Goal: Transaction & Acquisition: Purchase product/service

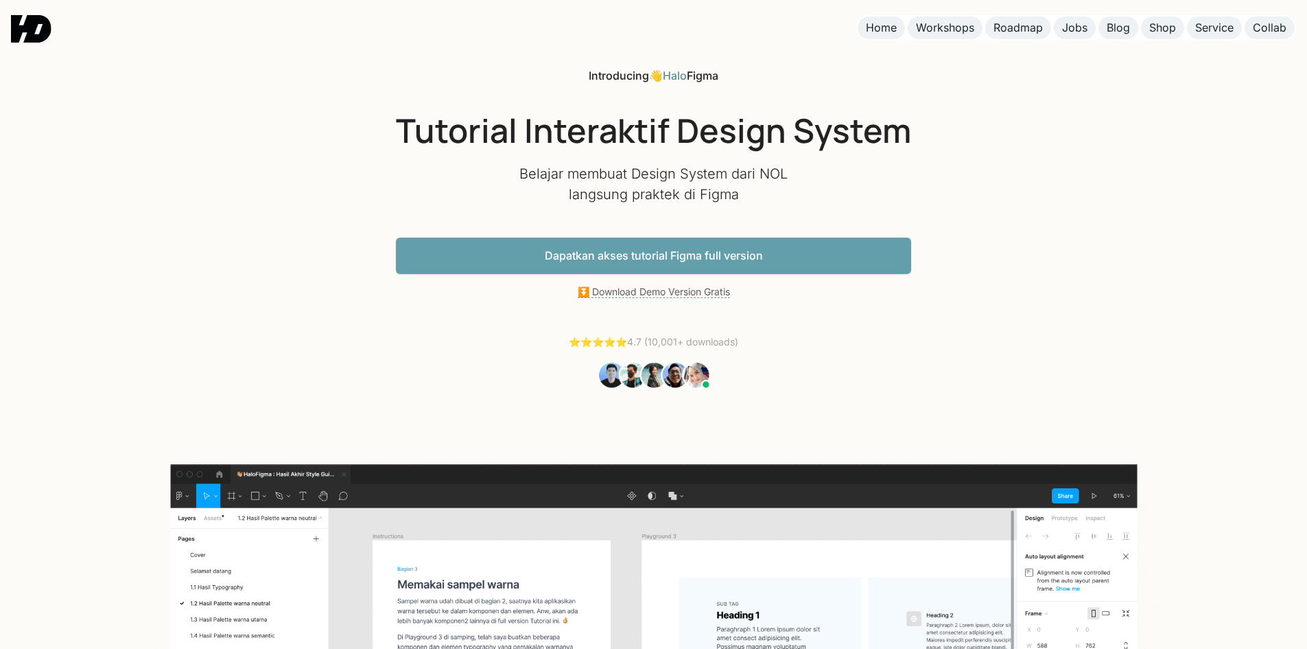
click at [738, 259] on link "Dapatkan akses tutorial Figma full version" at bounding box center [653, 255] width 515 height 36
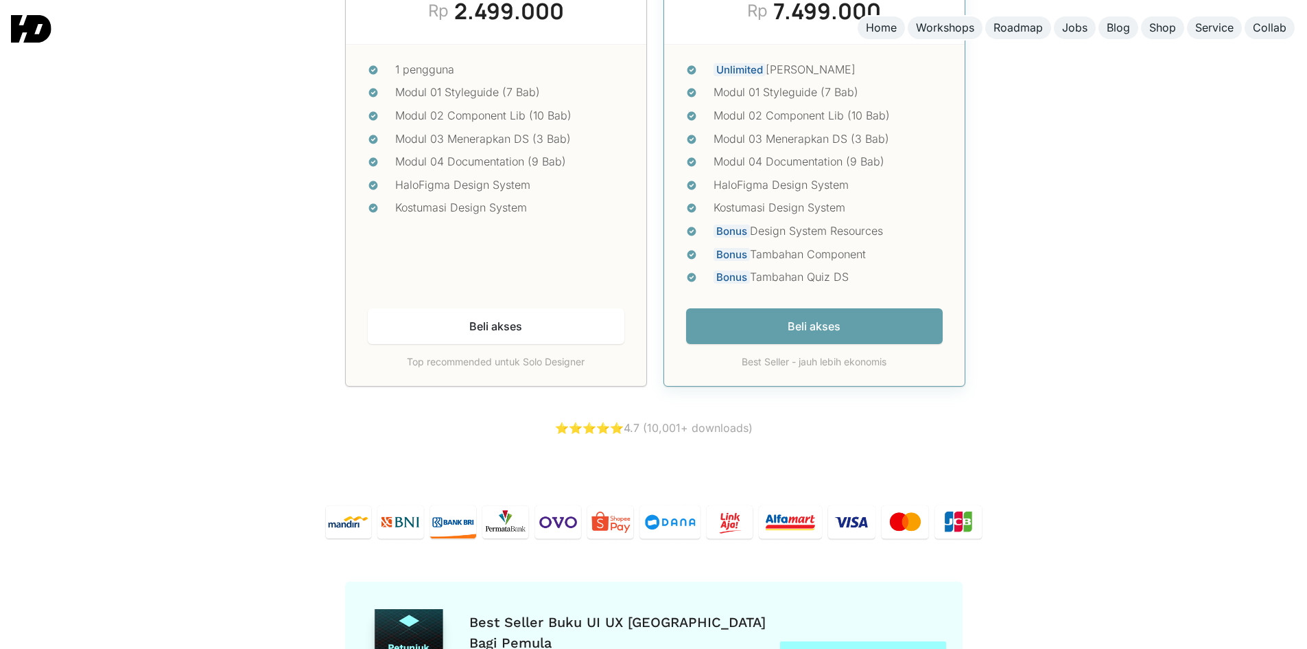
scroll to position [6031, 0]
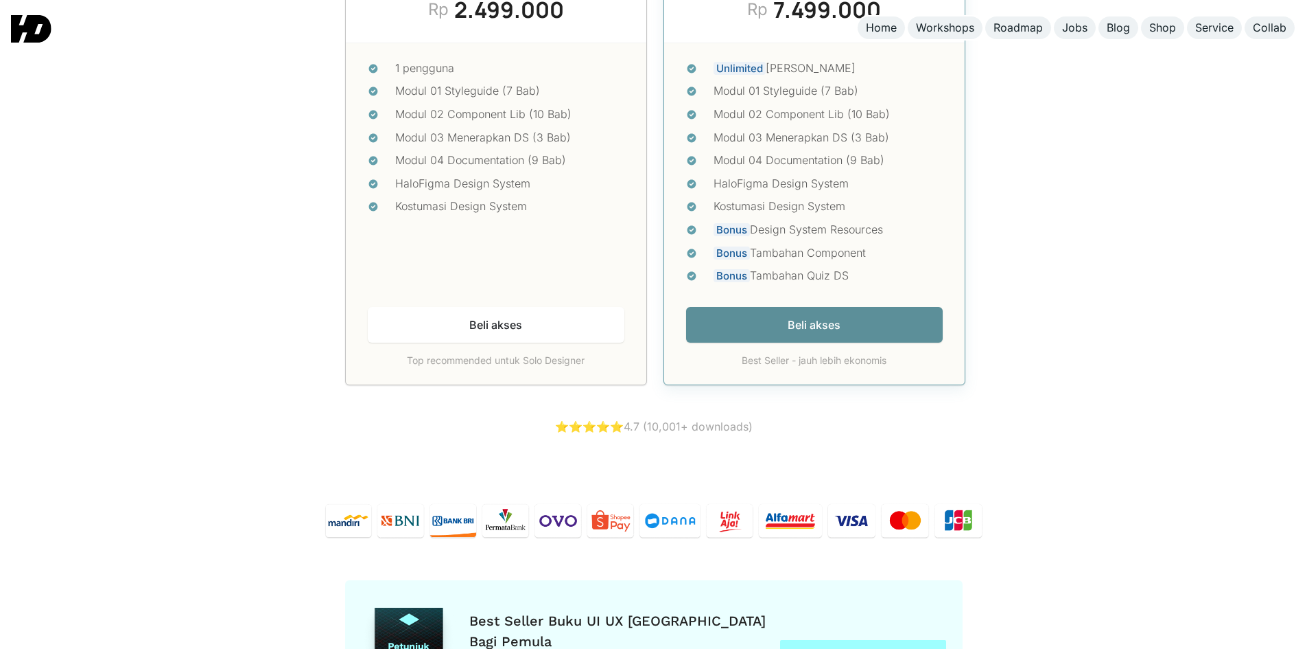
click at [789, 312] on link "Beli akses" at bounding box center [814, 325] width 257 height 36
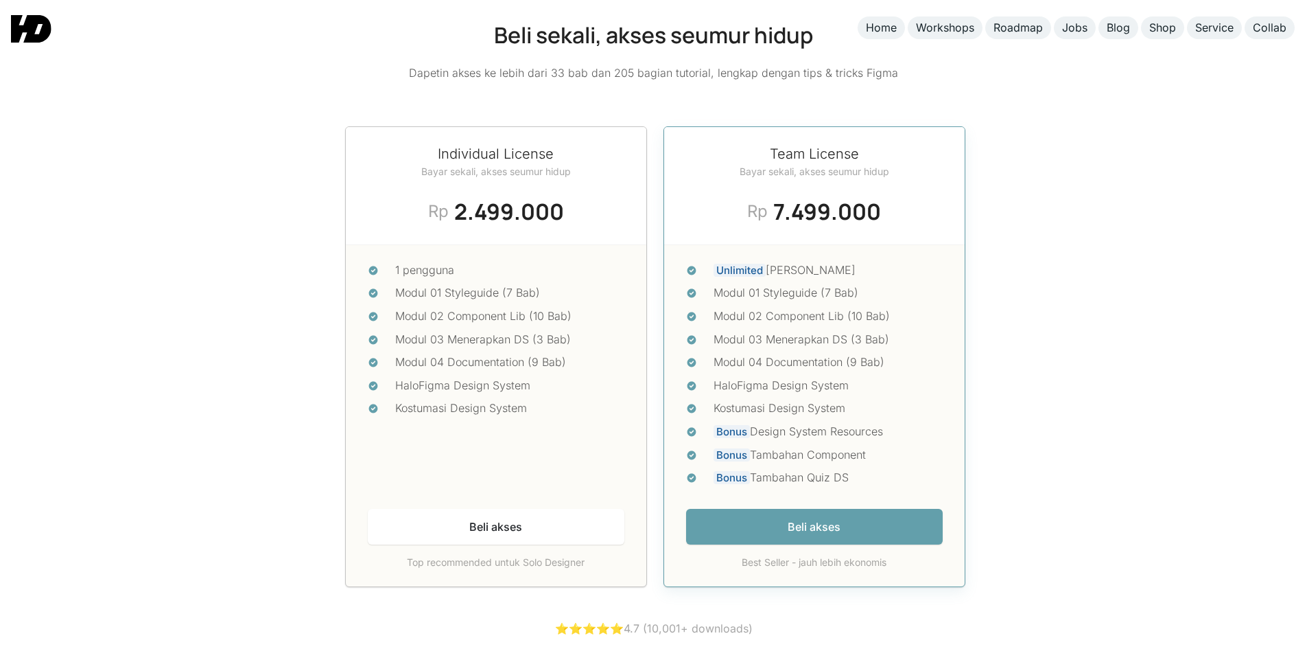
scroll to position [5836, 0]
